Goal: Navigation & Orientation: Find specific page/section

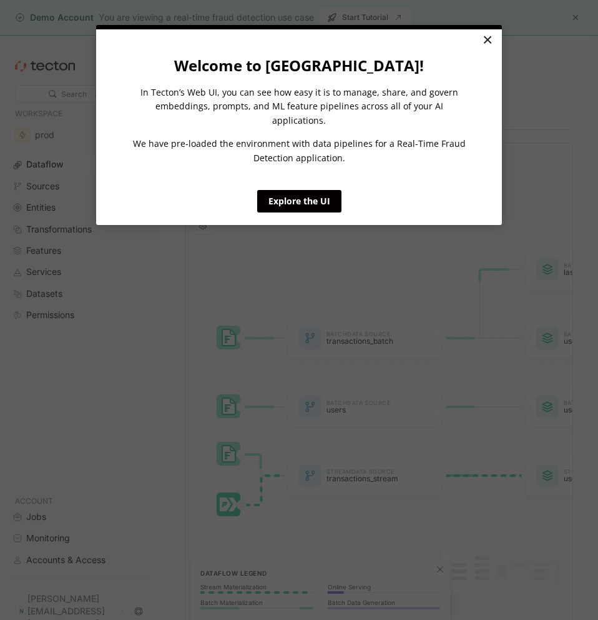
click at [486, 39] on link "×" at bounding box center [488, 40] width 22 height 22
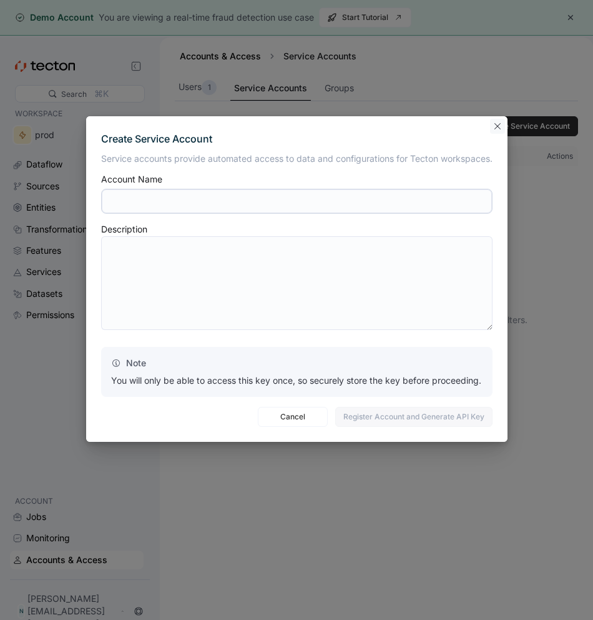
click at [492, 132] on button "Closes this modal window" at bounding box center [497, 126] width 15 height 15
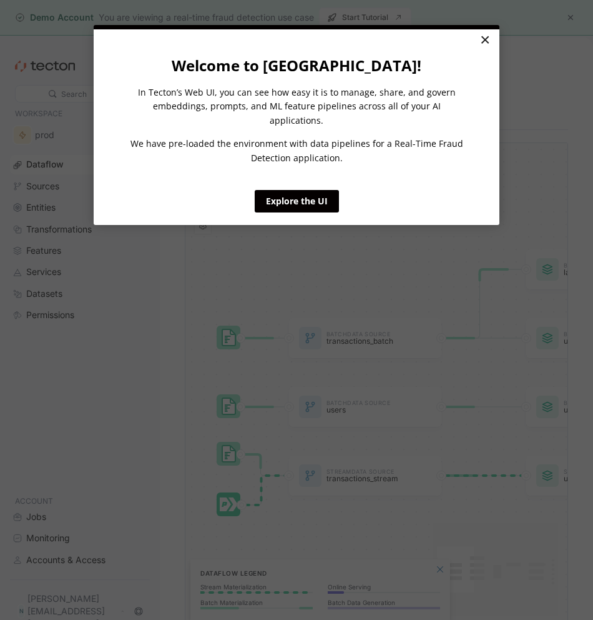
click at [484, 47] on link "×" at bounding box center [485, 40] width 22 height 22
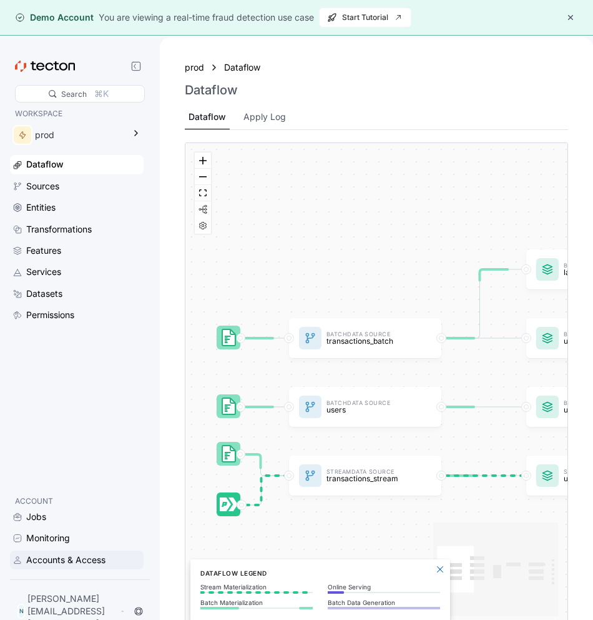
click at [67, 567] on div "Accounts & Access" at bounding box center [65, 560] width 79 height 14
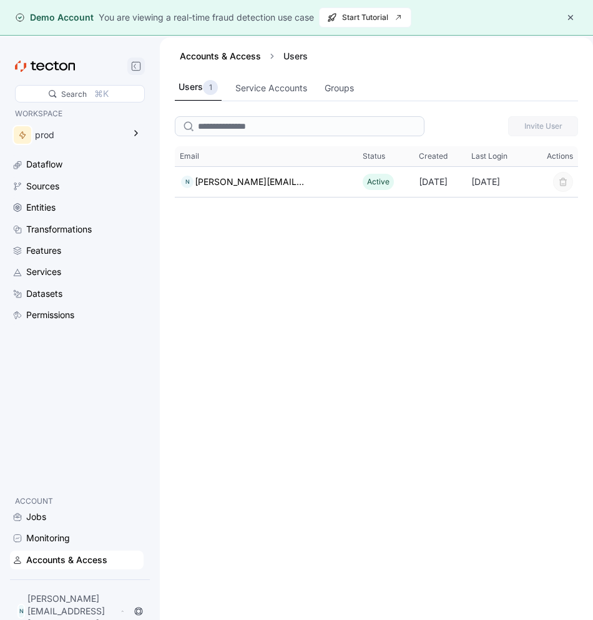
click at [137, 65] on icon at bounding box center [136, 66] width 10 height 10
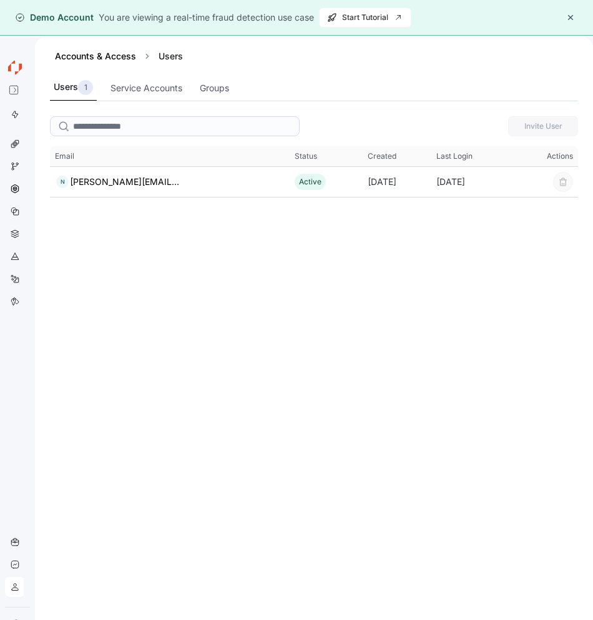
click at [573, 17] on button "button" at bounding box center [570, 17] width 15 height 15
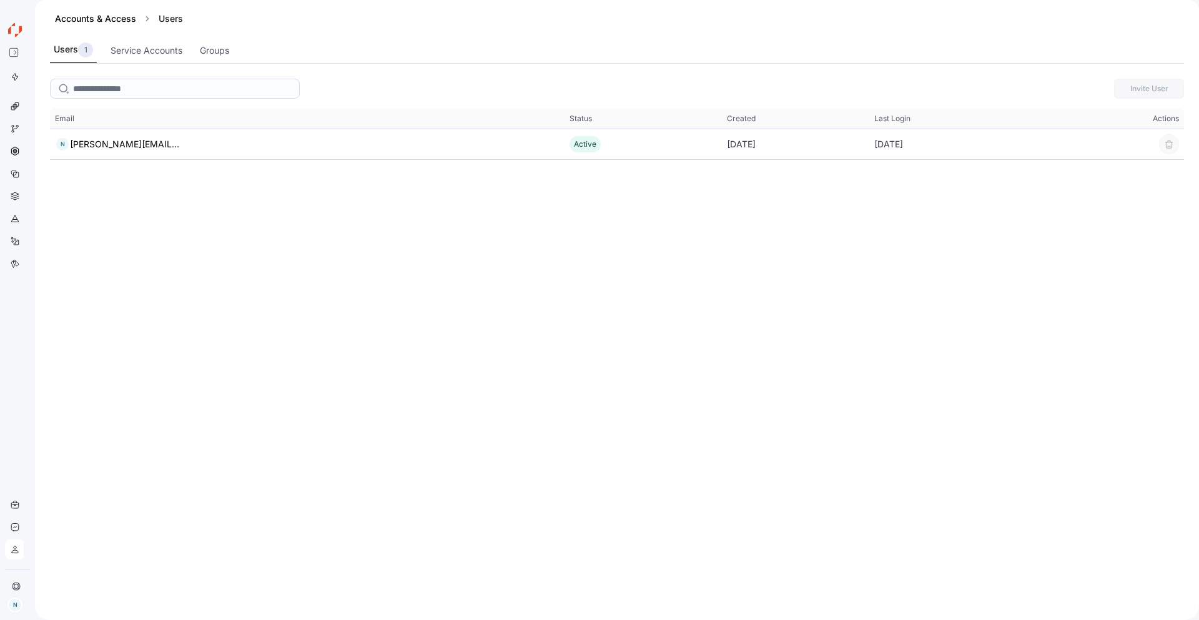
click at [14, 23] on icon at bounding box center [13, 24] width 4 height 3
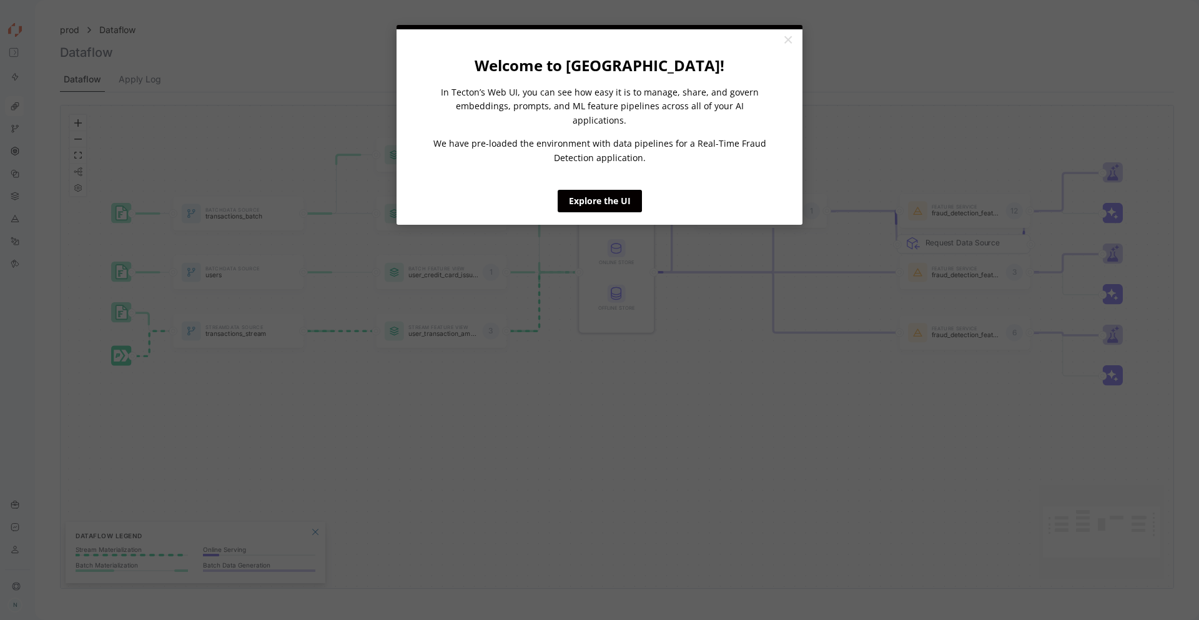
click at [593, 27] on div "current step" at bounding box center [600, 27] width 406 height 4
click at [593, 43] on link "×" at bounding box center [788, 40] width 22 height 22
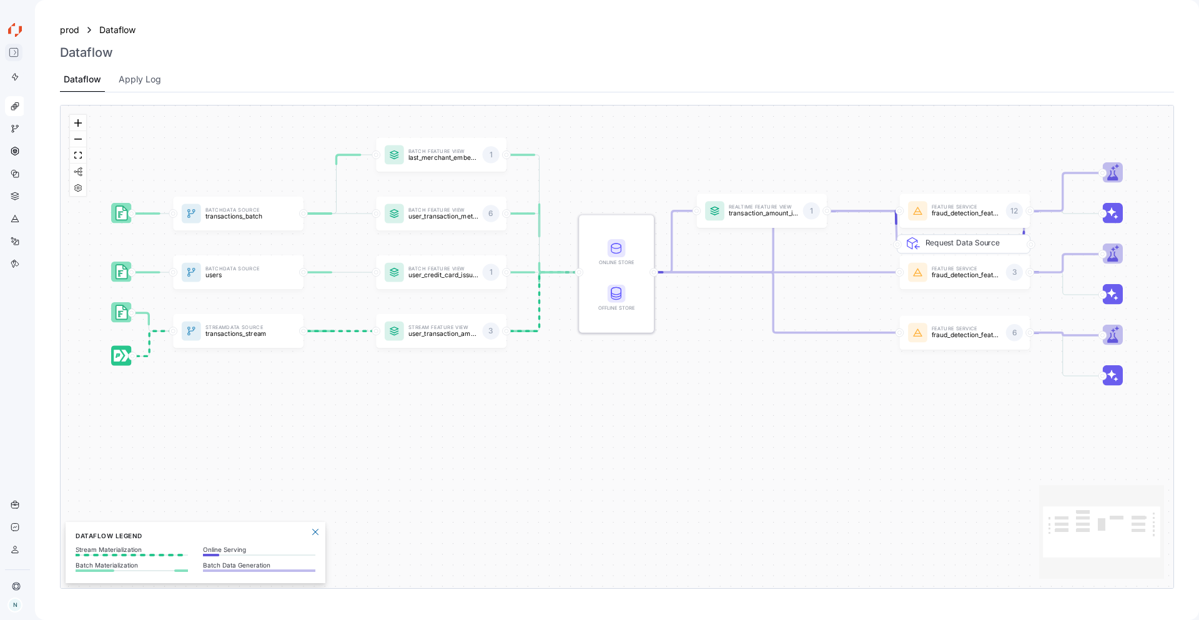
click at [17, 54] on icon at bounding box center [14, 52] width 10 height 10
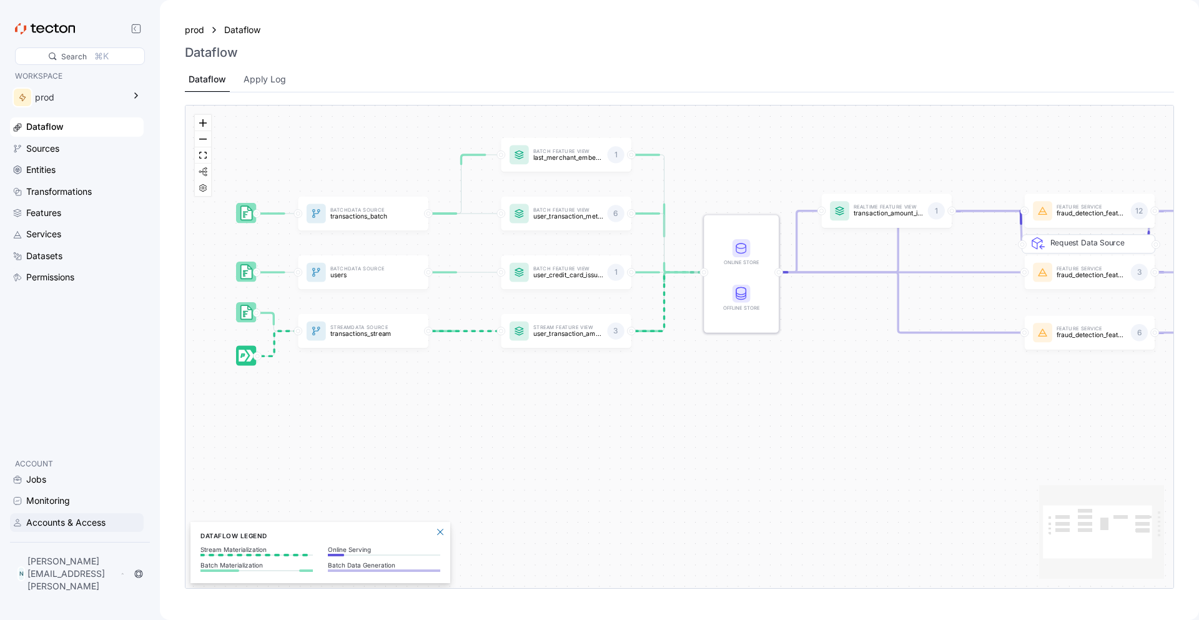
click at [81, 530] on div "Accounts & Access" at bounding box center [65, 523] width 79 height 14
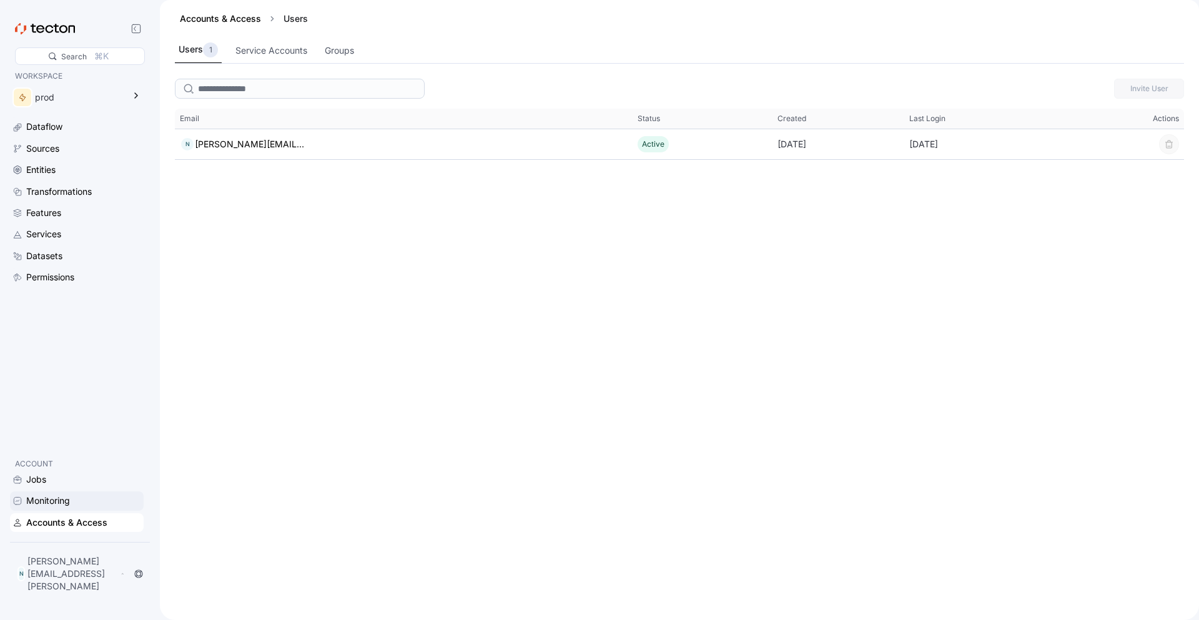
click at [76, 508] on div "Monitoring" at bounding box center [83, 501] width 115 height 14
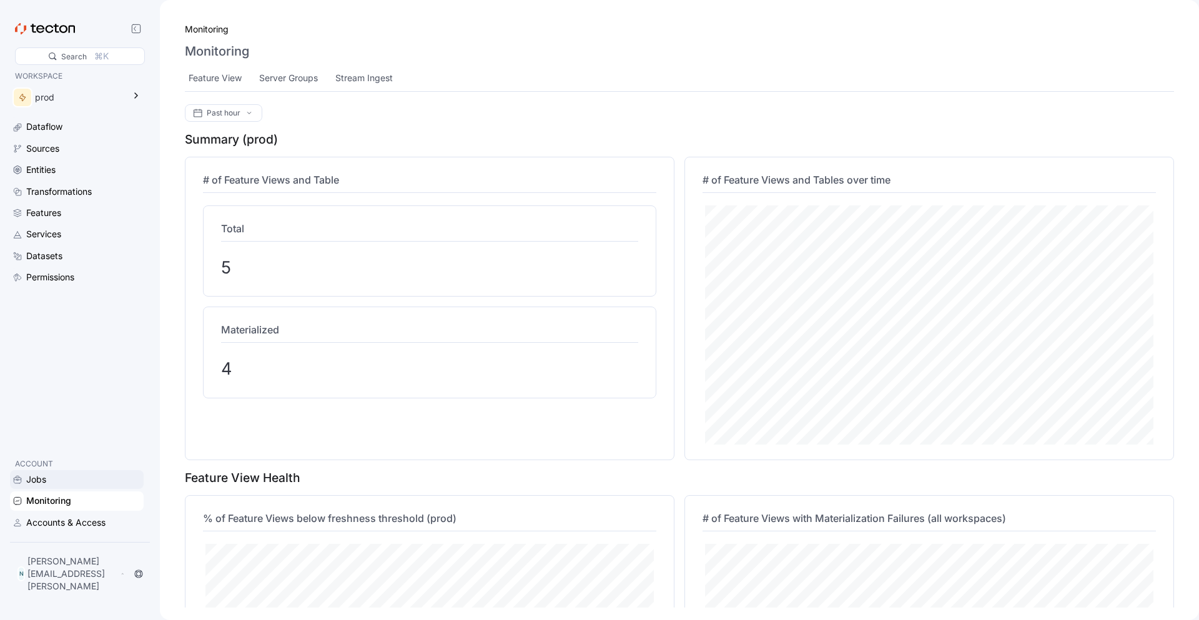
click at [57, 487] on div "Jobs" at bounding box center [83, 480] width 115 height 14
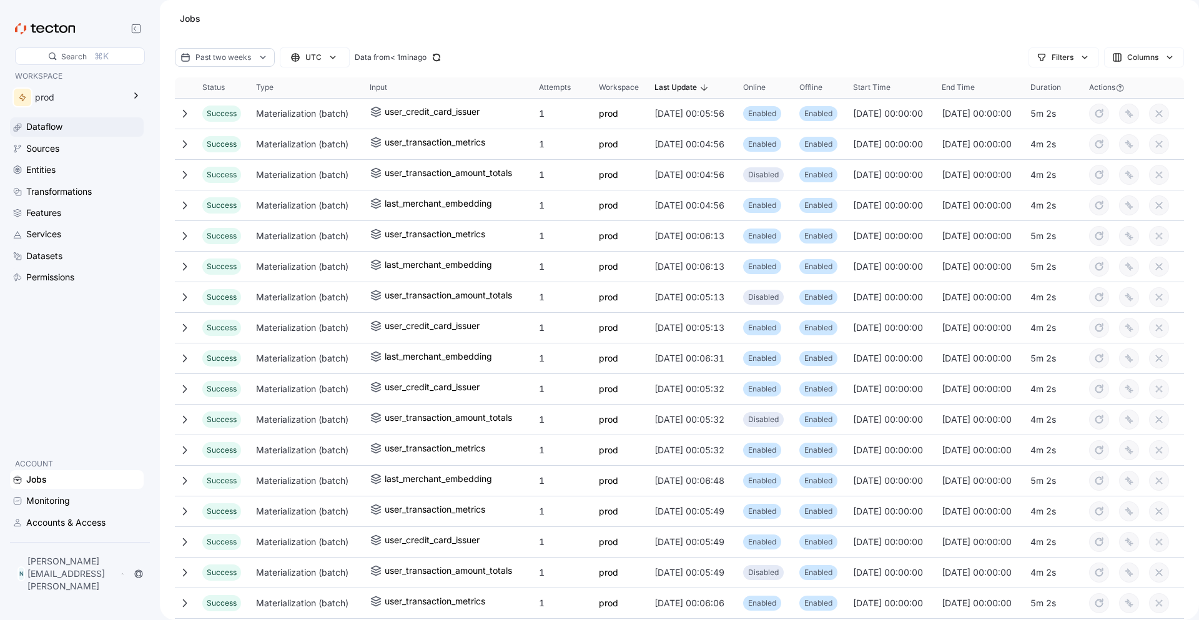
click at [79, 127] on div "Dataflow" at bounding box center [83, 127] width 115 height 14
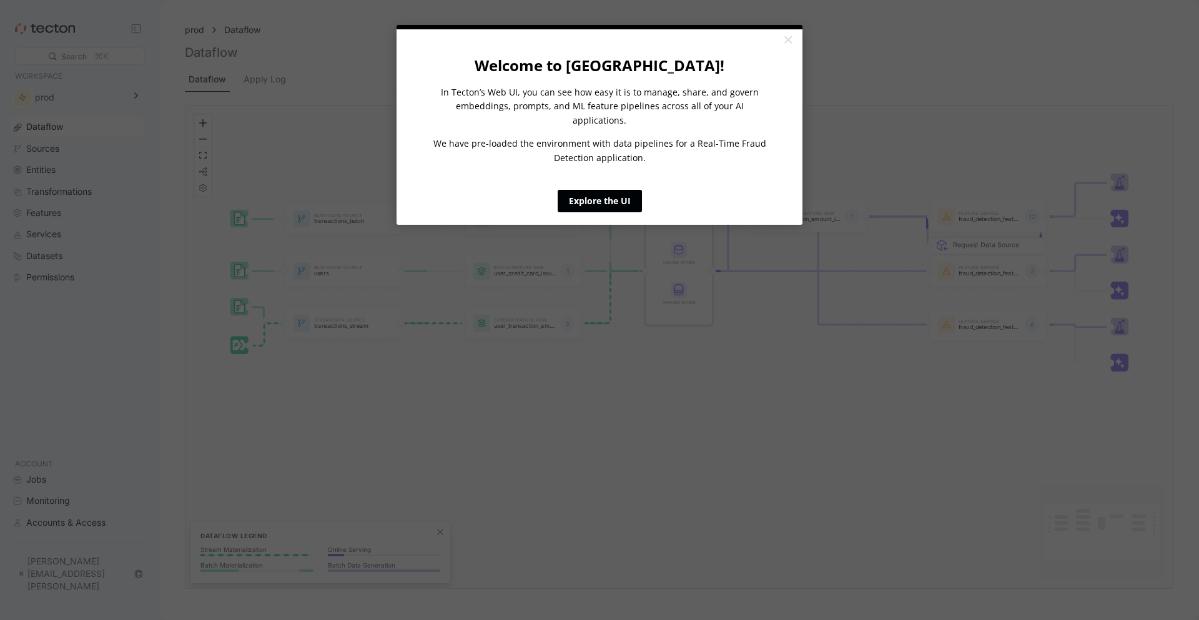
click at [593, 193] on link "Explore the UI" at bounding box center [600, 201] width 84 height 22
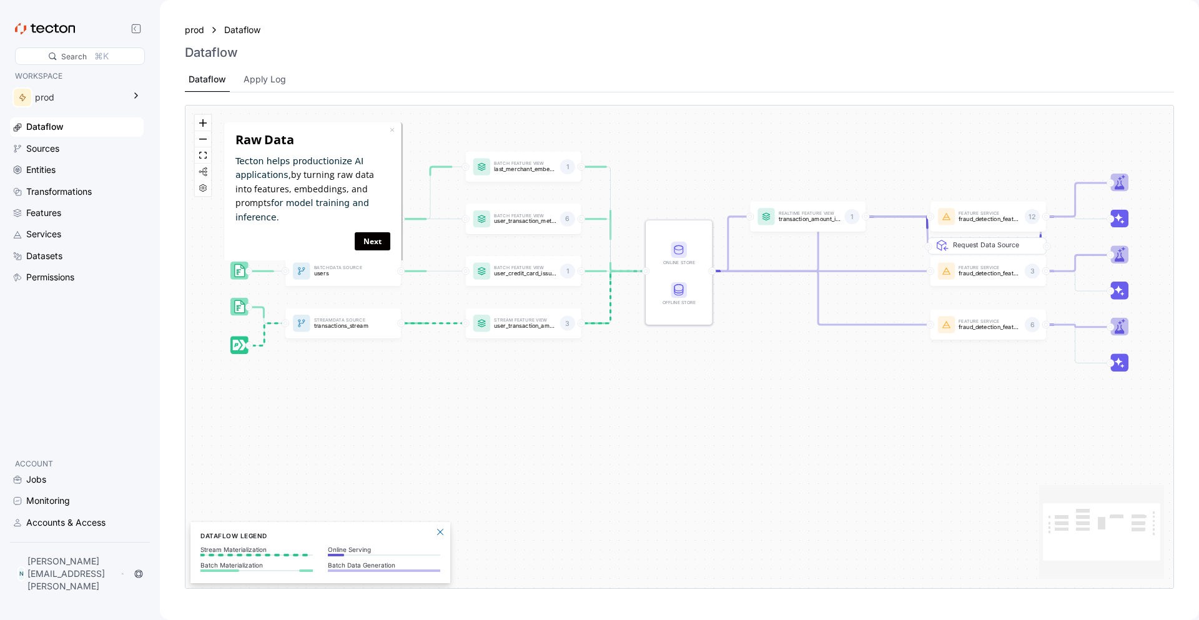
click at [71, 137] on div "Dataflow Sources Entities Transformations Features Services Datasets Permissions" at bounding box center [77, 201] width 134 height 169
click at [70, 152] on div "Sources" at bounding box center [83, 149] width 115 height 14
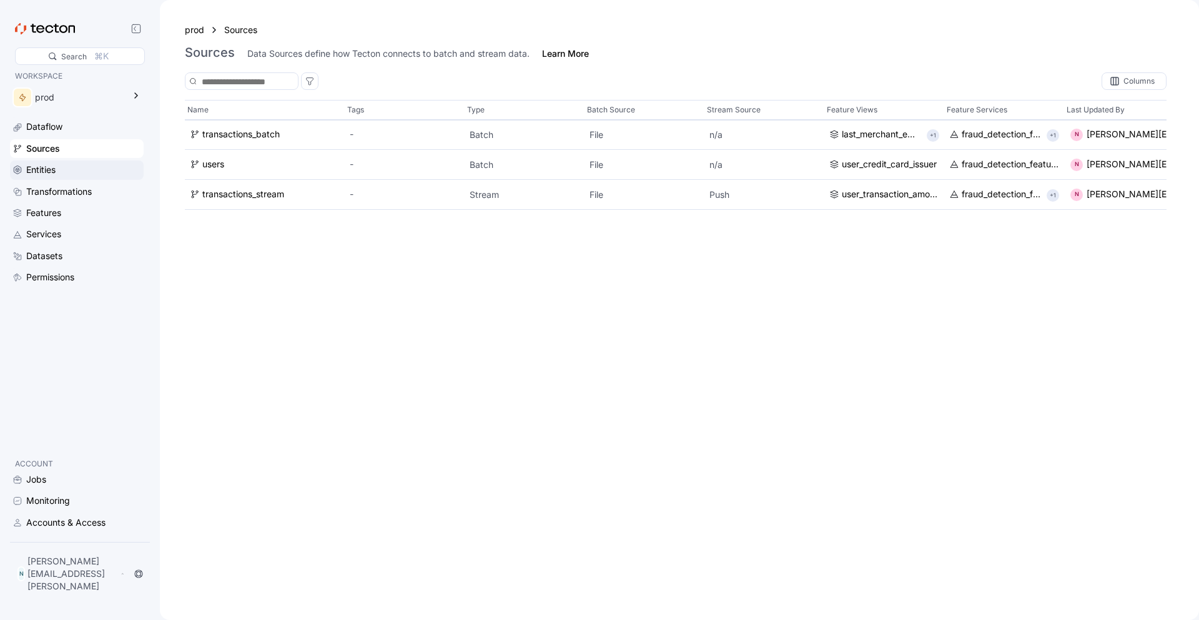
click at [66, 171] on div "Entities" at bounding box center [83, 170] width 115 height 14
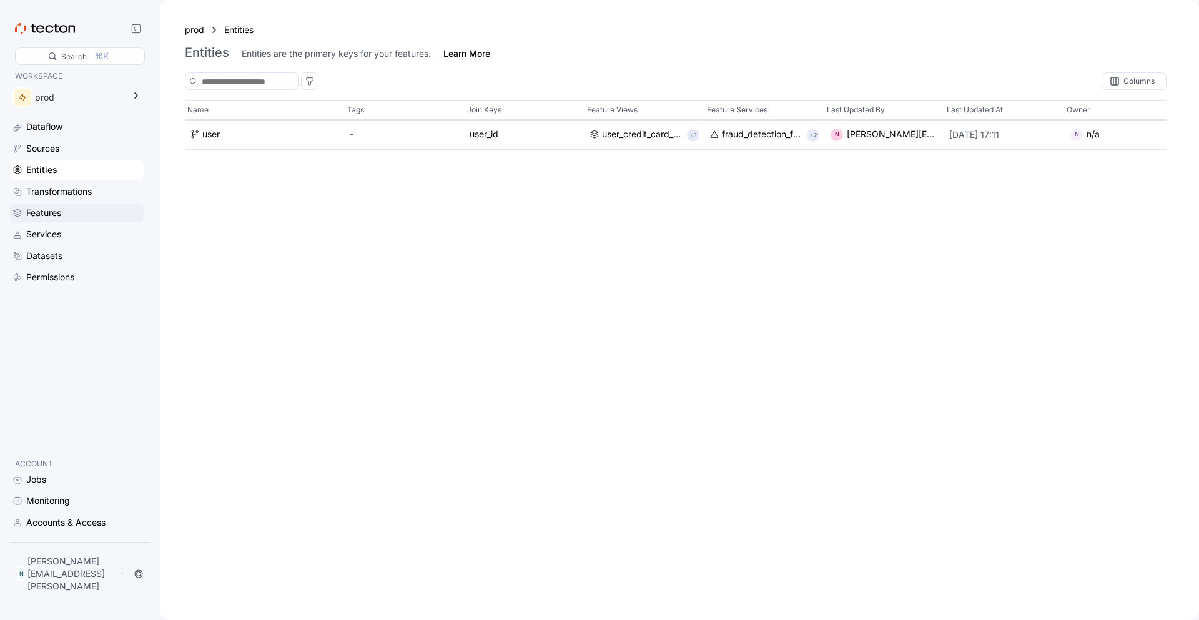
click at [67, 204] on div "Features" at bounding box center [77, 213] width 134 height 19
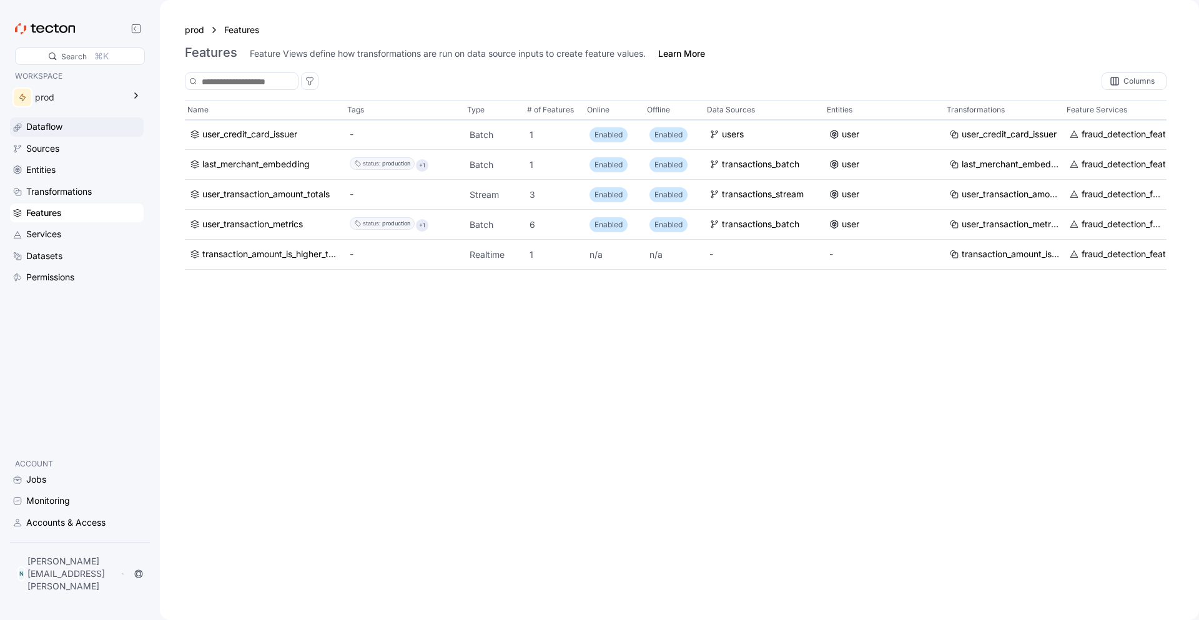
click at [109, 119] on div "Dataflow" at bounding box center [77, 126] width 134 height 19
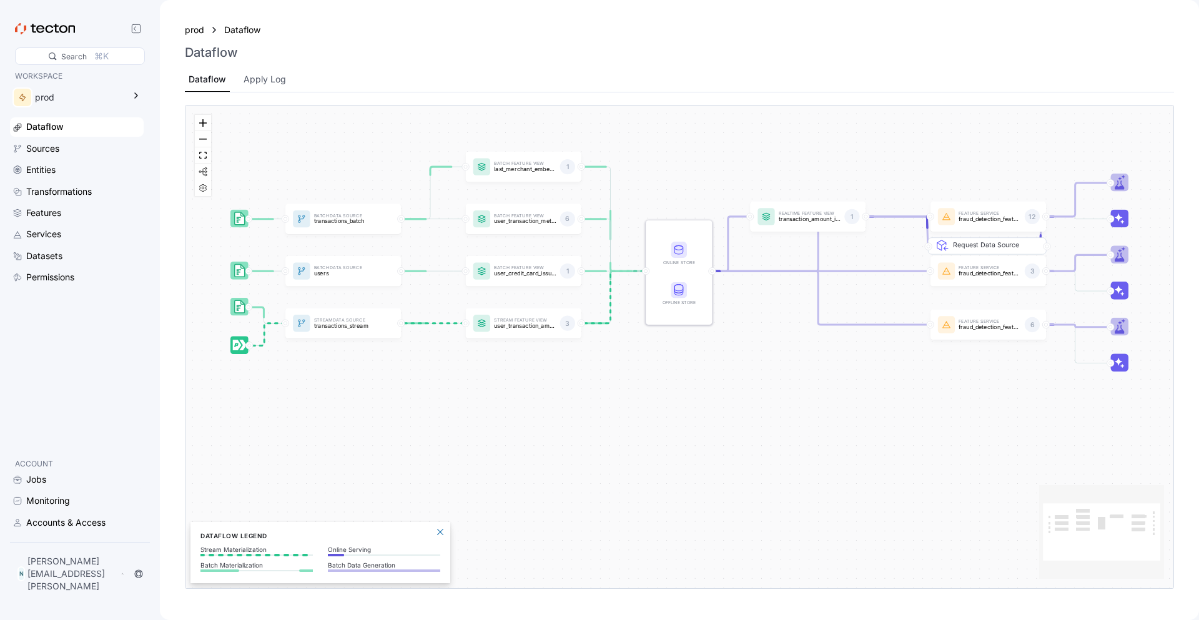
click at [101, 159] on div "Dataflow Sources Entities Transformations Features Services Datasets Permissions" at bounding box center [77, 201] width 134 height 169
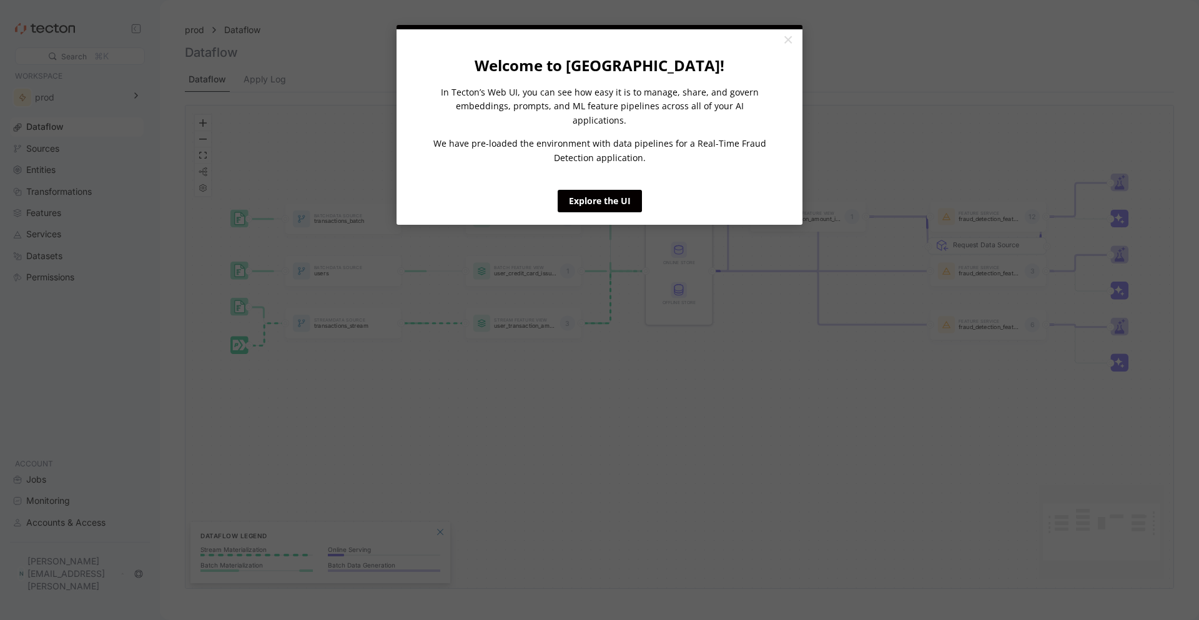
click appcues "× Welcome to Tecton! In Tecton’s Web UI, you can see how easy it is to manage, …"
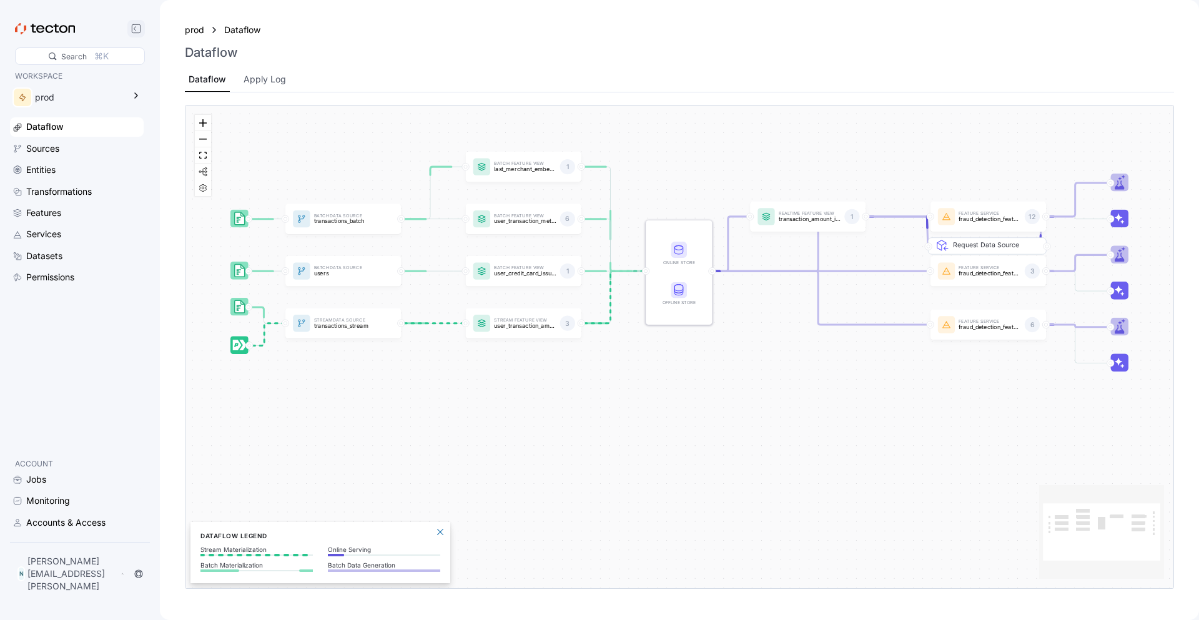
click at [138, 31] on icon at bounding box center [136, 29] width 10 height 10
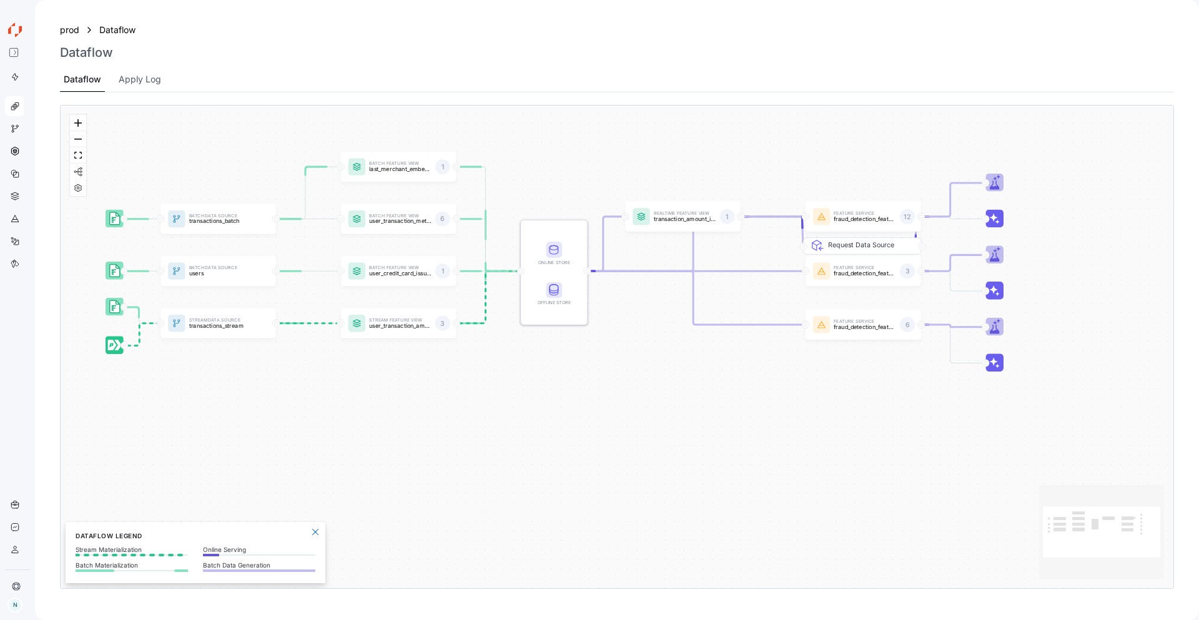
click at [257, 5] on div "prod Dataflow Dataflow Dataflow Apply Log Batch Data Source transactions_batch …" at bounding box center [617, 310] width 1164 height 620
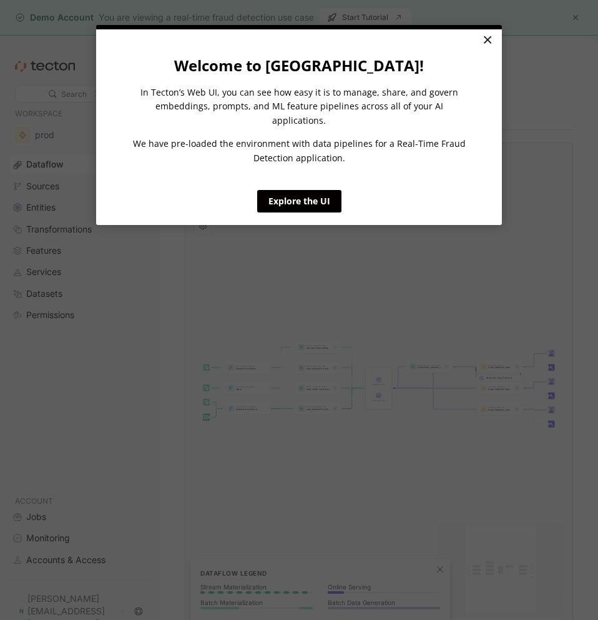
click at [490, 37] on link "×" at bounding box center [488, 40] width 22 height 22
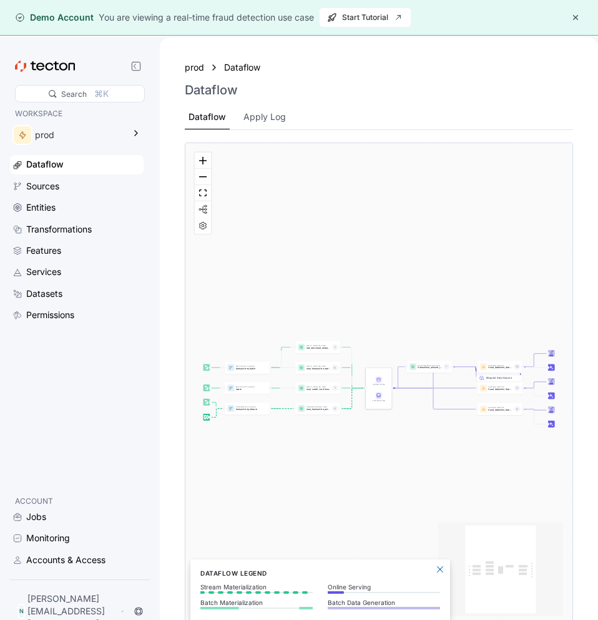
click html "× Welcome to Tecton! In Tecton’s Web UI, you can see how easy it is to manage, …"
